Goal: Use online tool/utility: Utilize a website feature to perform a specific function

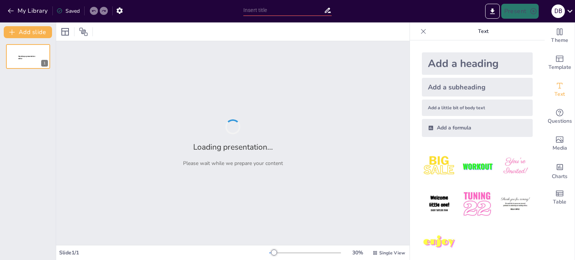
type input "Estrategias Efectivas para la Reducción y Valorización de Residuos Sólidos en e…"
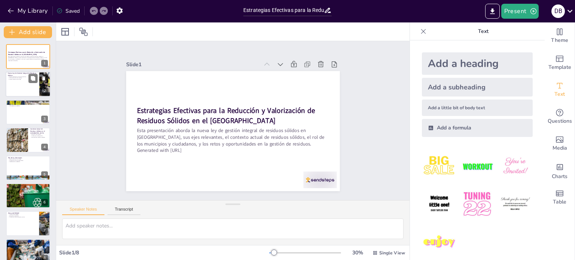
click at [24, 84] on div at bounding box center [28, 84] width 45 height 25
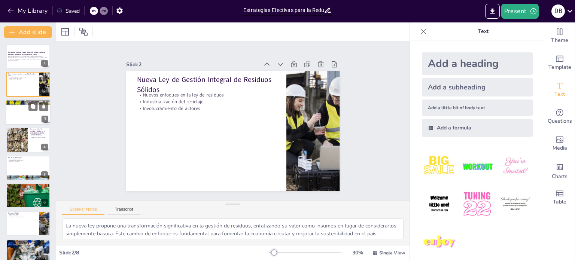
click at [24, 115] on div at bounding box center [28, 112] width 45 height 25
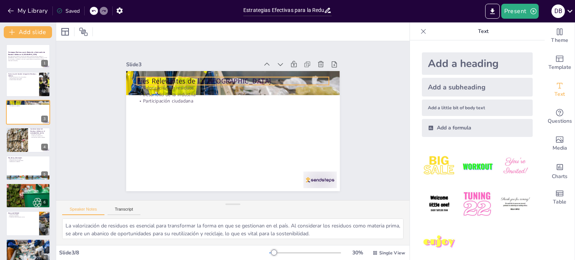
click at [175, 78] on p "Ejes Relevantes de la [GEOGRAPHIC_DATA]" at bounding box center [237, 81] width 193 height 30
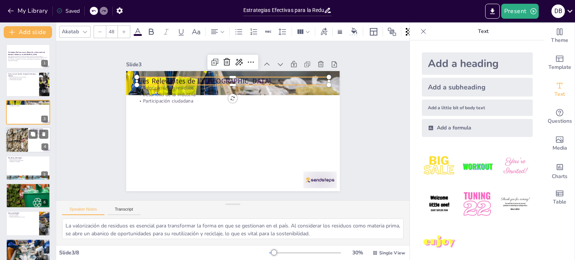
click at [31, 140] on div at bounding box center [28, 139] width 45 height 25
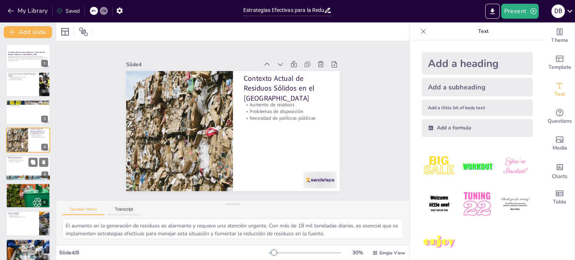
click at [28, 167] on div at bounding box center [28, 167] width 45 height 25
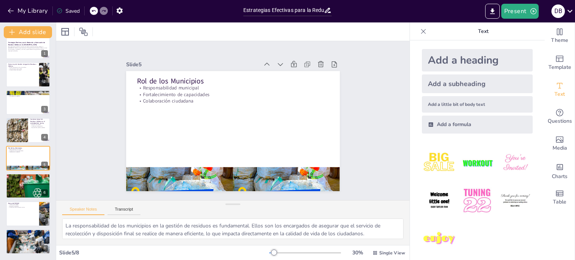
scroll to position [7, 0]
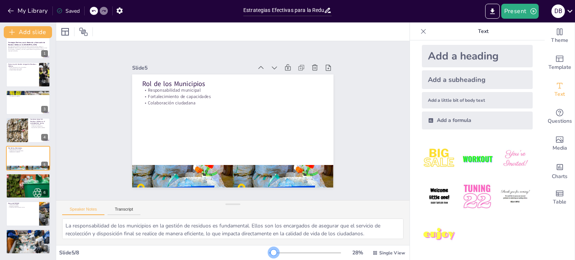
click at [271, 251] on div at bounding box center [274, 253] width 6 height 6
click at [19, 188] on div at bounding box center [28, 186] width 48 height 25
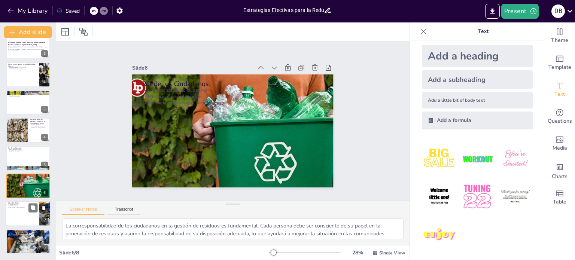
click at [22, 215] on div at bounding box center [28, 214] width 45 height 25
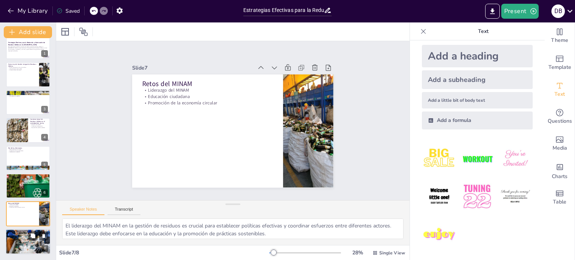
click at [19, 236] on div at bounding box center [28, 242] width 45 height 30
type textarea "La inversión en gestión de residuos es crucial para mejorar la infraestructura …"
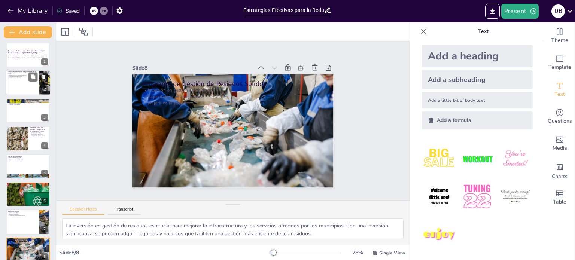
scroll to position [0, 0]
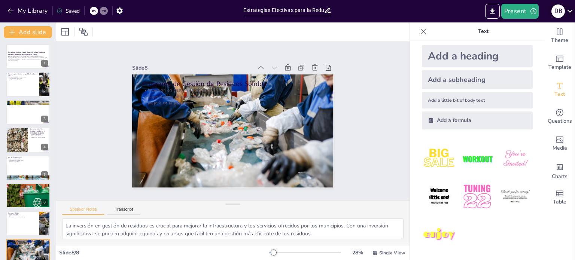
click at [571, 11] on icon at bounding box center [570, 11] width 5 height 3
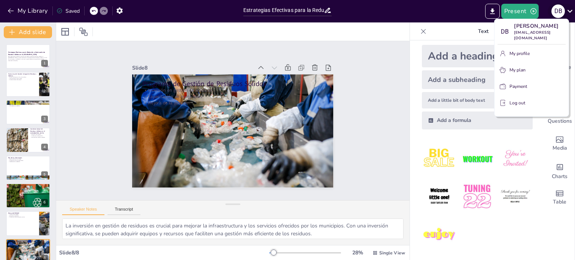
click at [571, 11] on div at bounding box center [287, 130] width 575 height 260
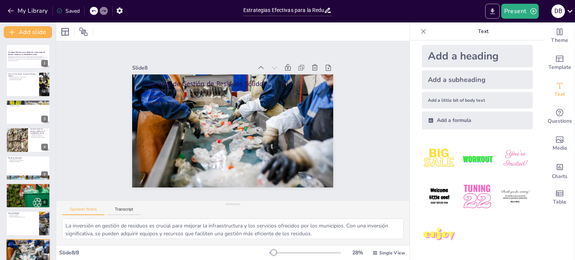
click at [496, 13] on icon "Export to PowerPoint" at bounding box center [493, 11] width 8 height 8
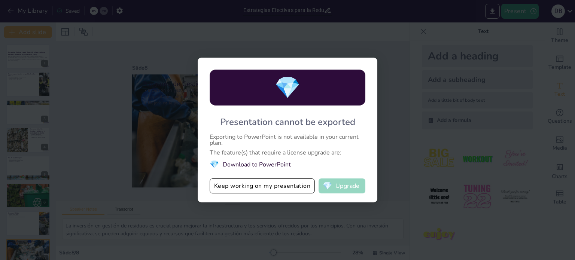
click at [332, 187] on span "💎" at bounding box center [327, 185] width 9 height 7
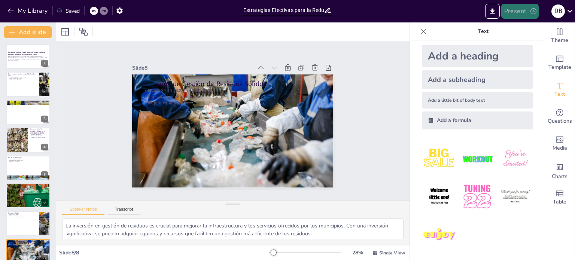
click at [528, 10] on button "Present" at bounding box center [520, 11] width 37 height 15
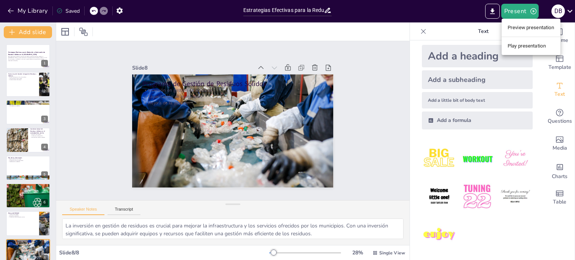
drag, startPoint x: 520, startPoint y: 48, endPoint x: 532, endPoint y: 27, distance: 24.3
click at [532, 27] on ul "Preview presentation Play presentation" at bounding box center [531, 37] width 59 height 36
click at [532, 27] on li "Preview presentation" at bounding box center [531, 28] width 59 height 12
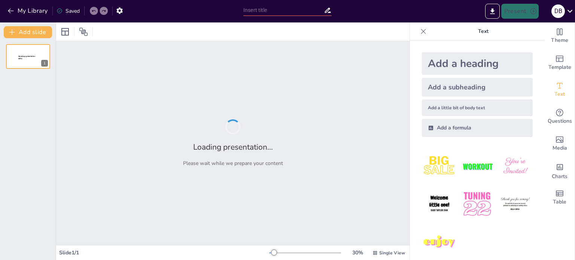
type input "Estrategias Efectivas para la Reducción y Valorización de Residuos Sólidos en e…"
